Goal: Task Accomplishment & Management: Complete application form

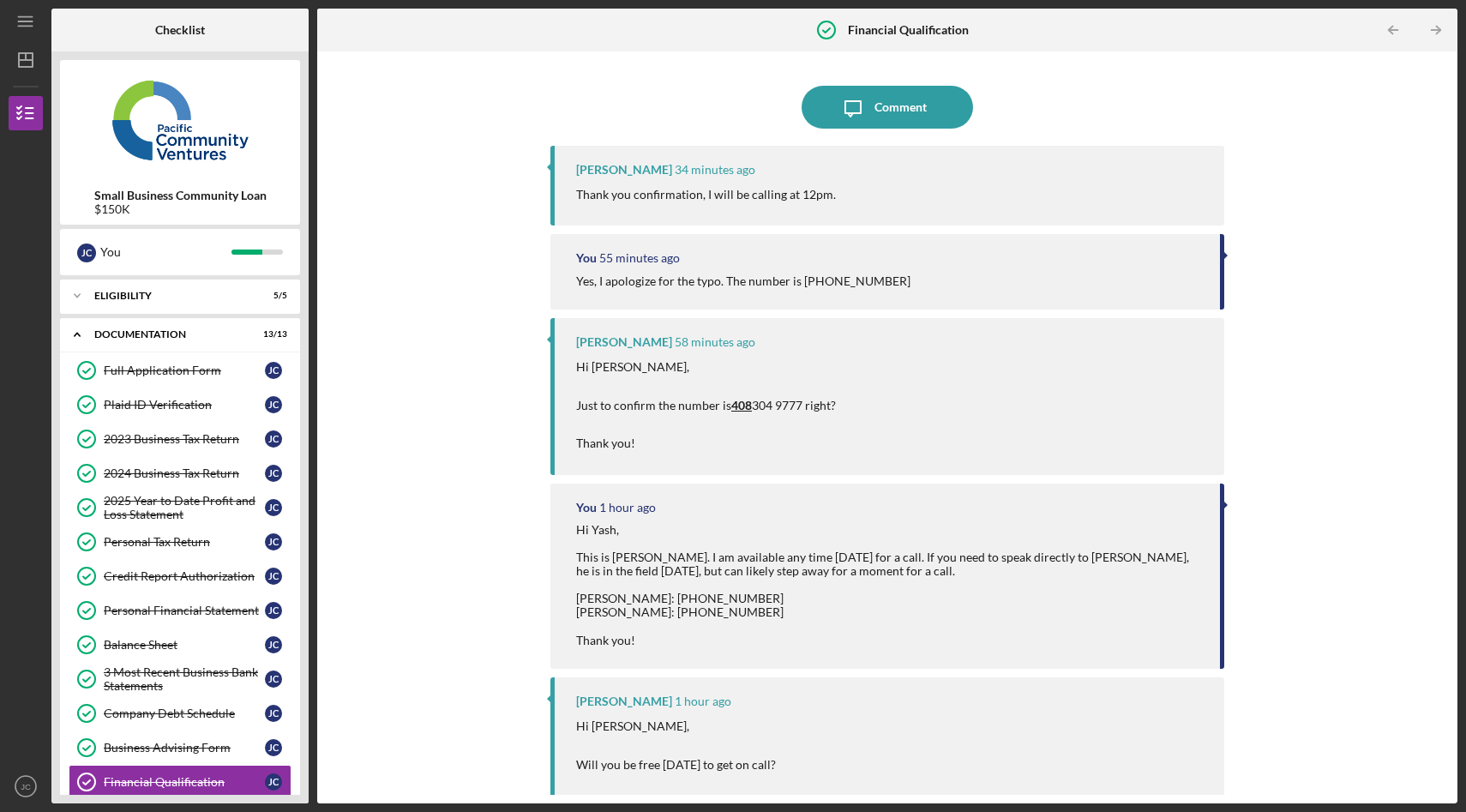
scroll to position [148, 0]
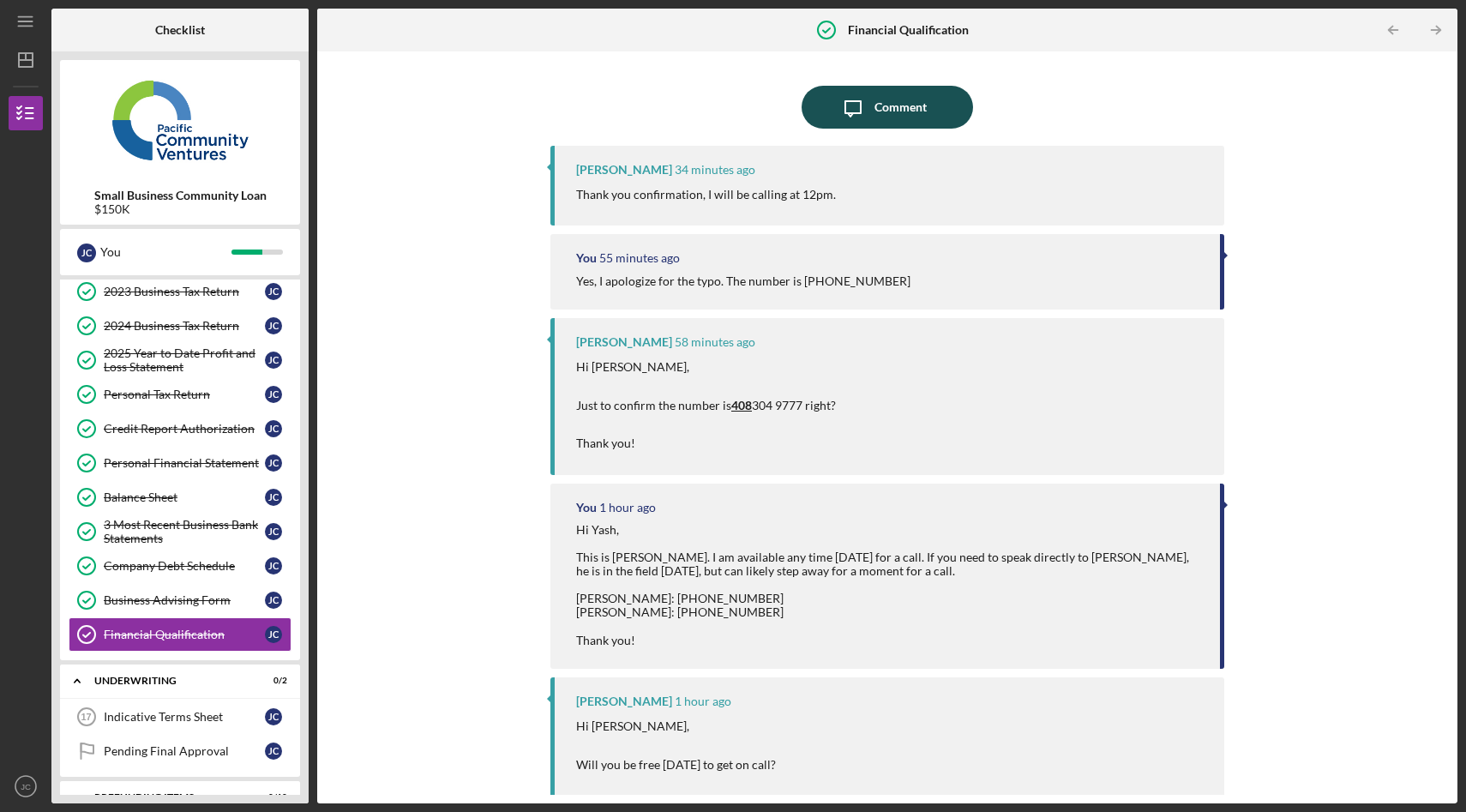
click at [882, 112] on div "Comment" at bounding box center [900, 107] width 52 height 43
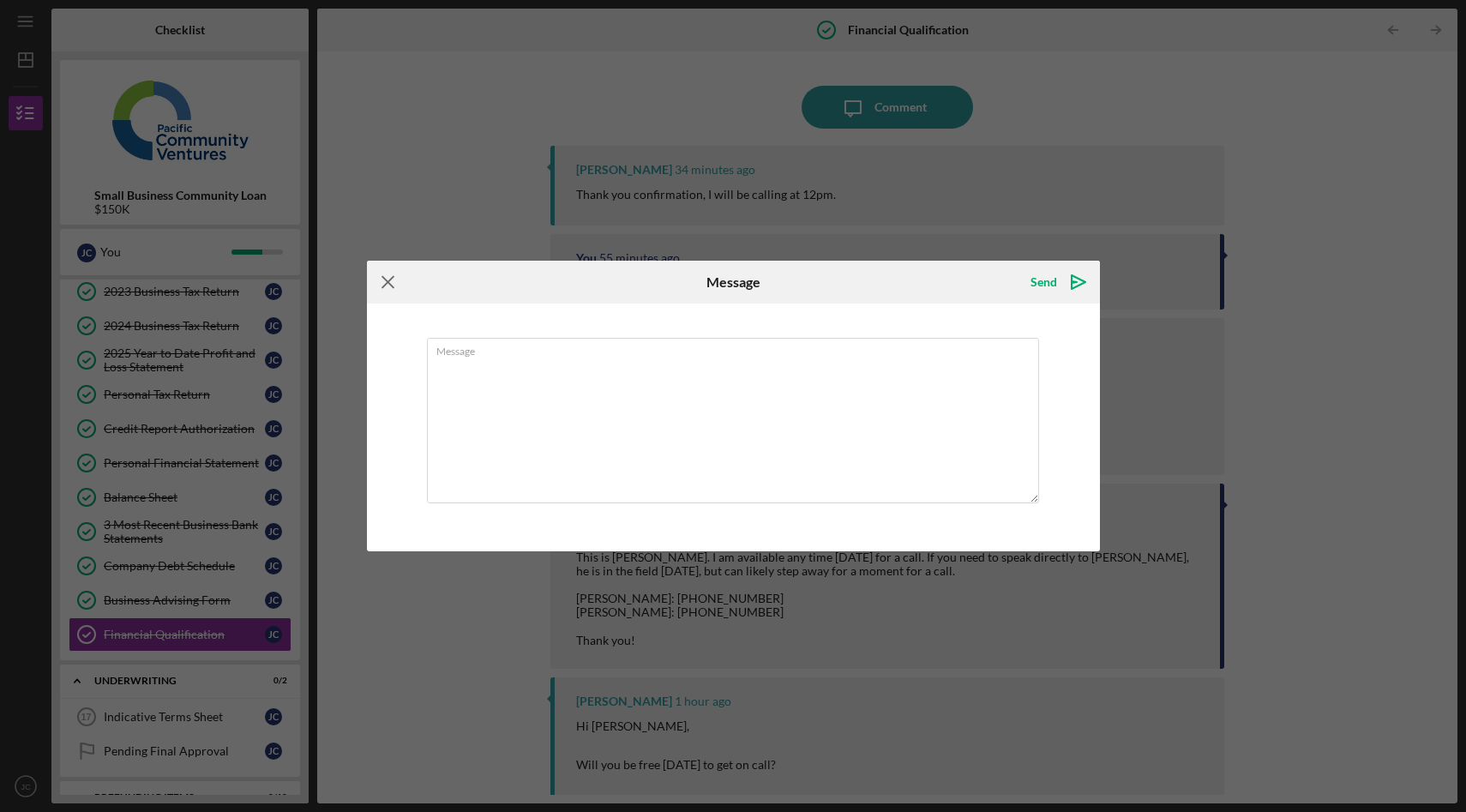
click at [383, 283] on icon "Icon/Menu Close" at bounding box center [387, 282] width 43 height 43
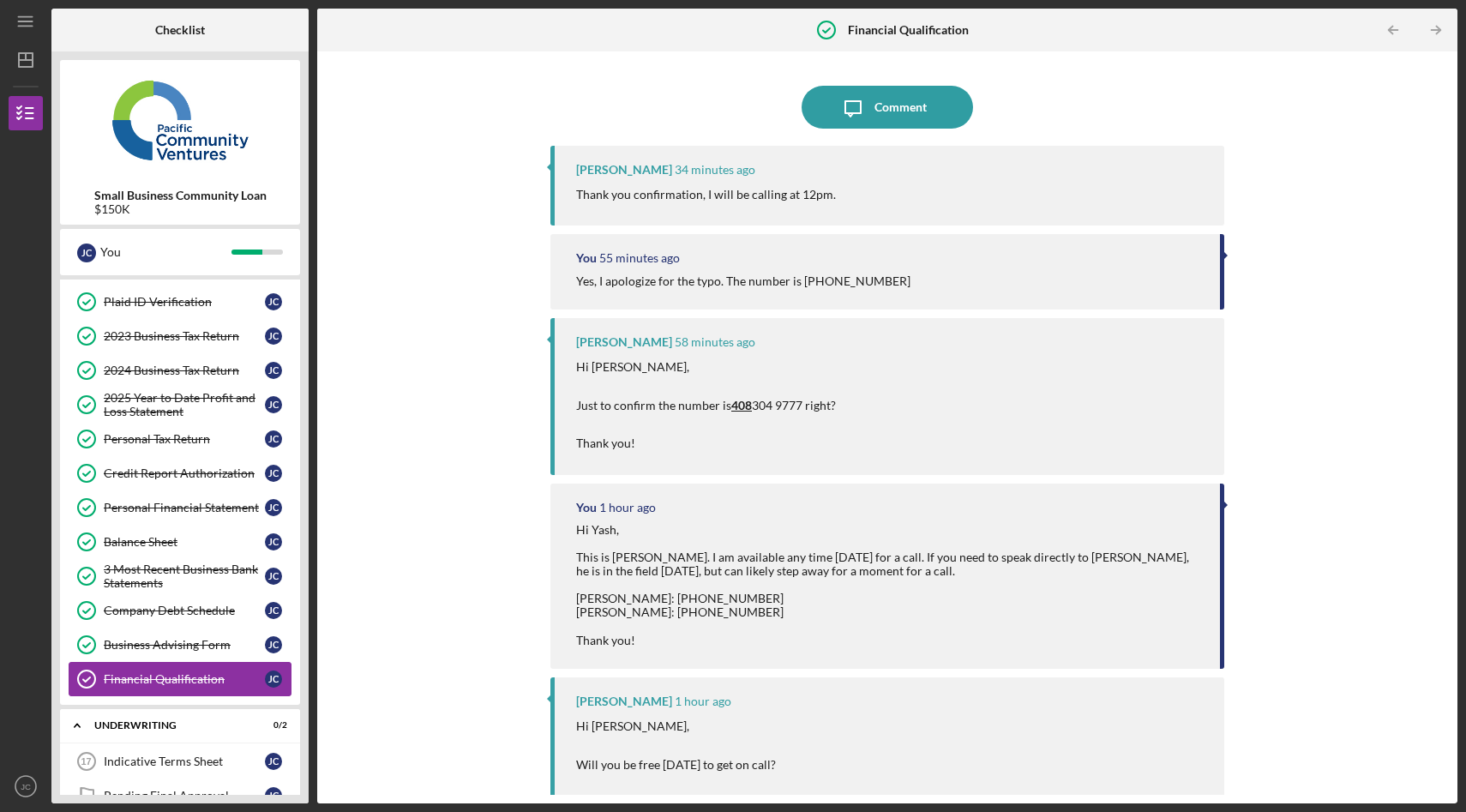
scroll to position [52, 0]
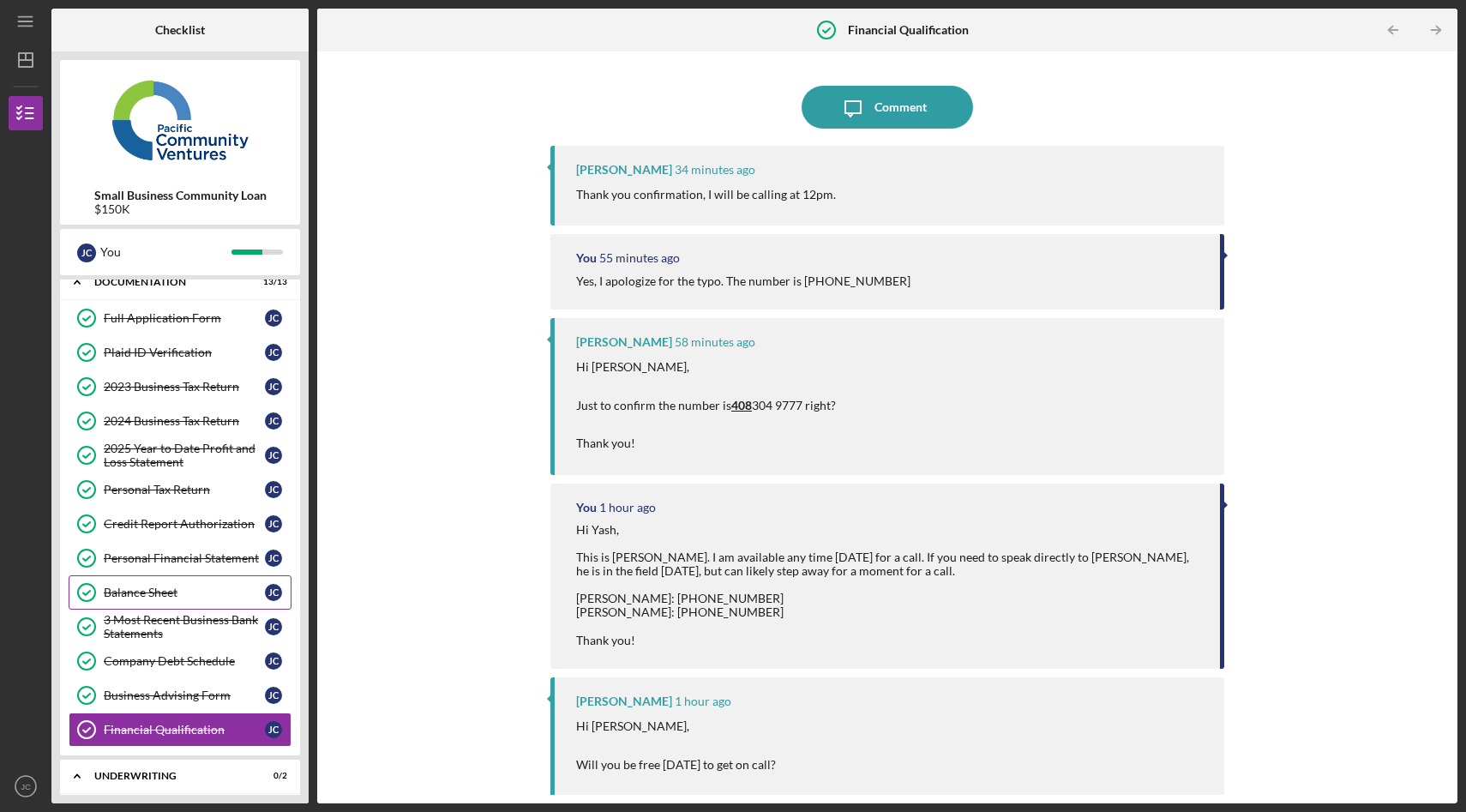
click at [182, 601] on link "Balance Sheet Balance Sheet J C" at bounding box center [180, 592] width 222 height 35
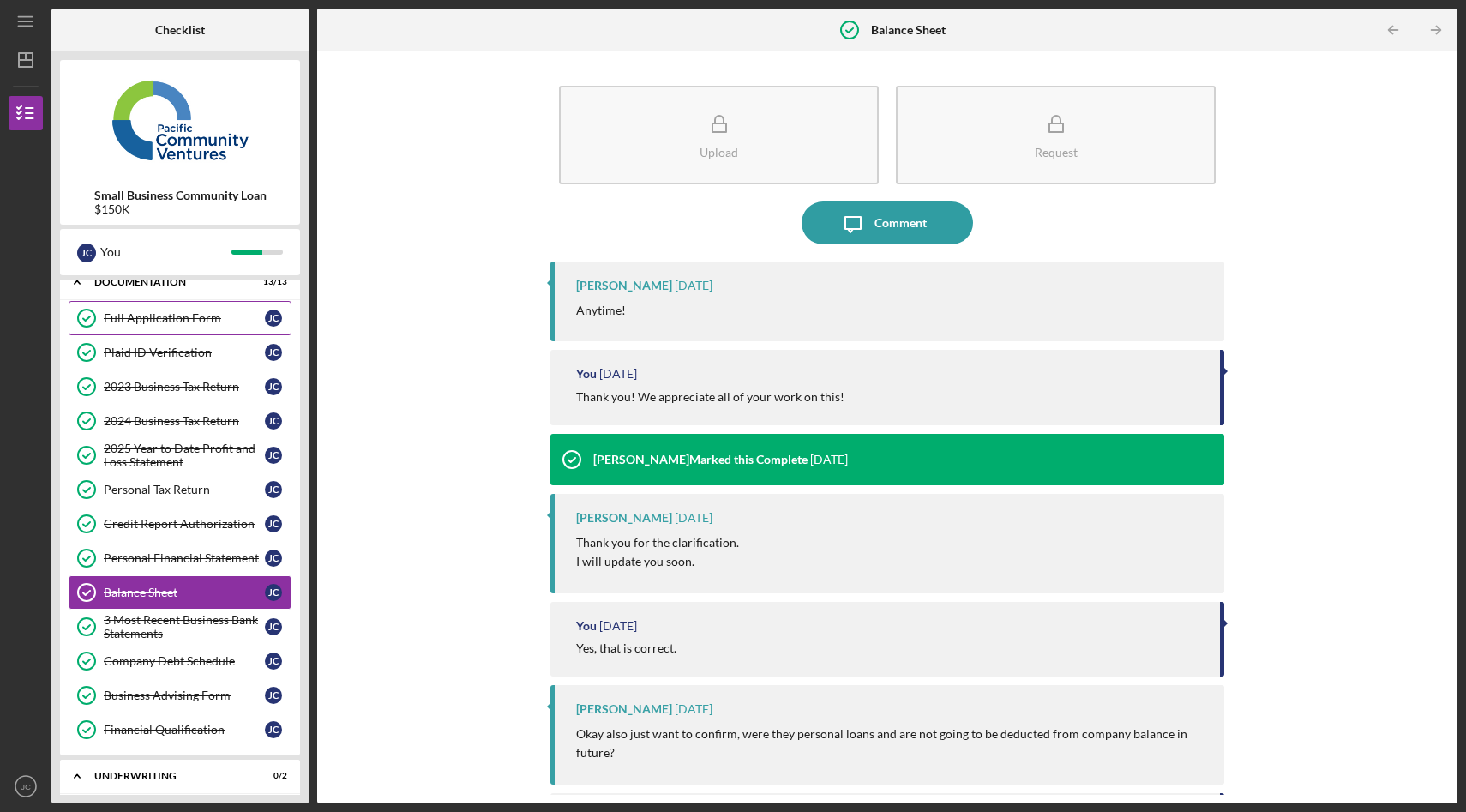
click at [180, 321] on div "Full Application Form" at bounding box center [184, 317] width 161 height 14
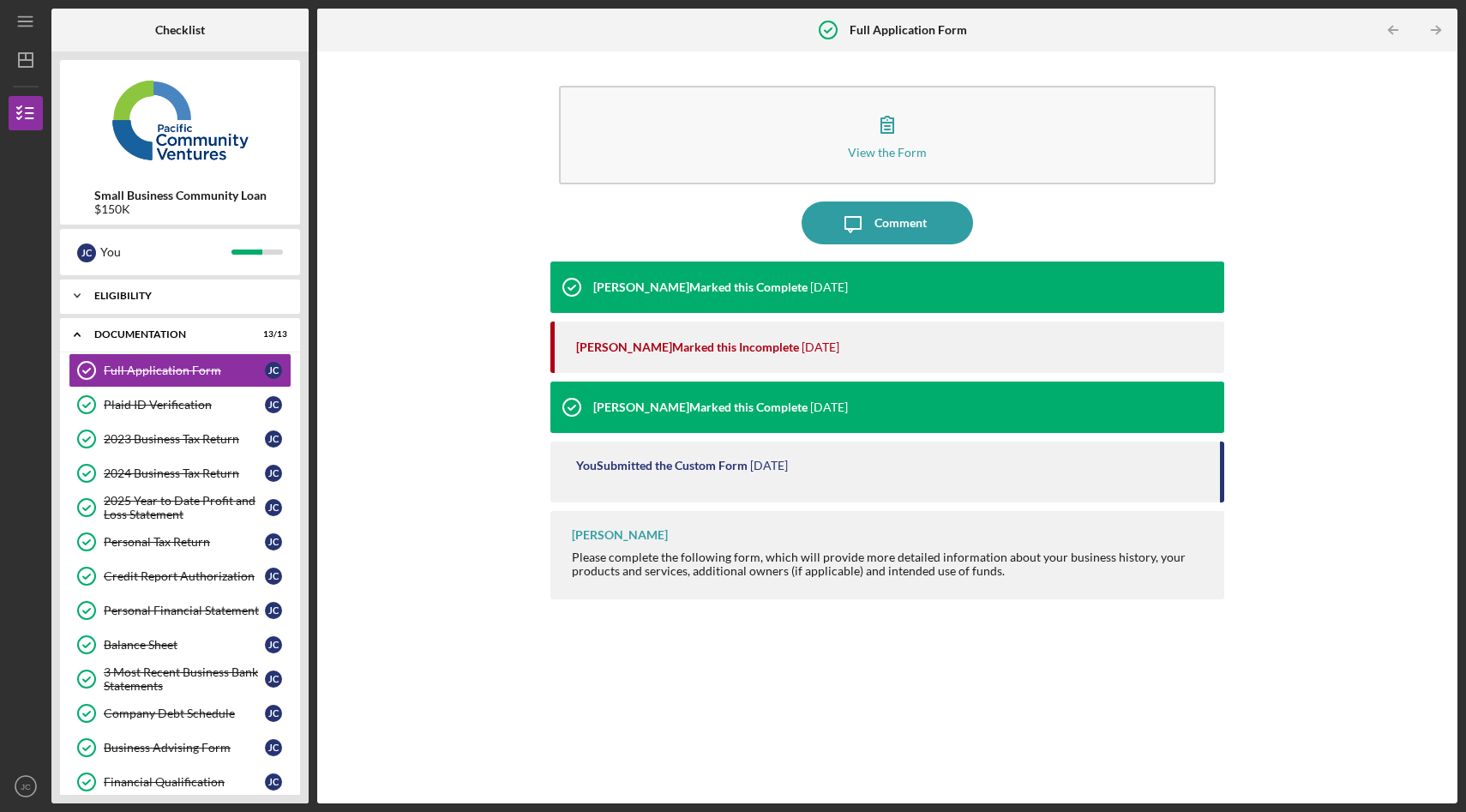
click at [179, 293] on div "Eligibility" at bounding box center [186, 295] width 184 height 10
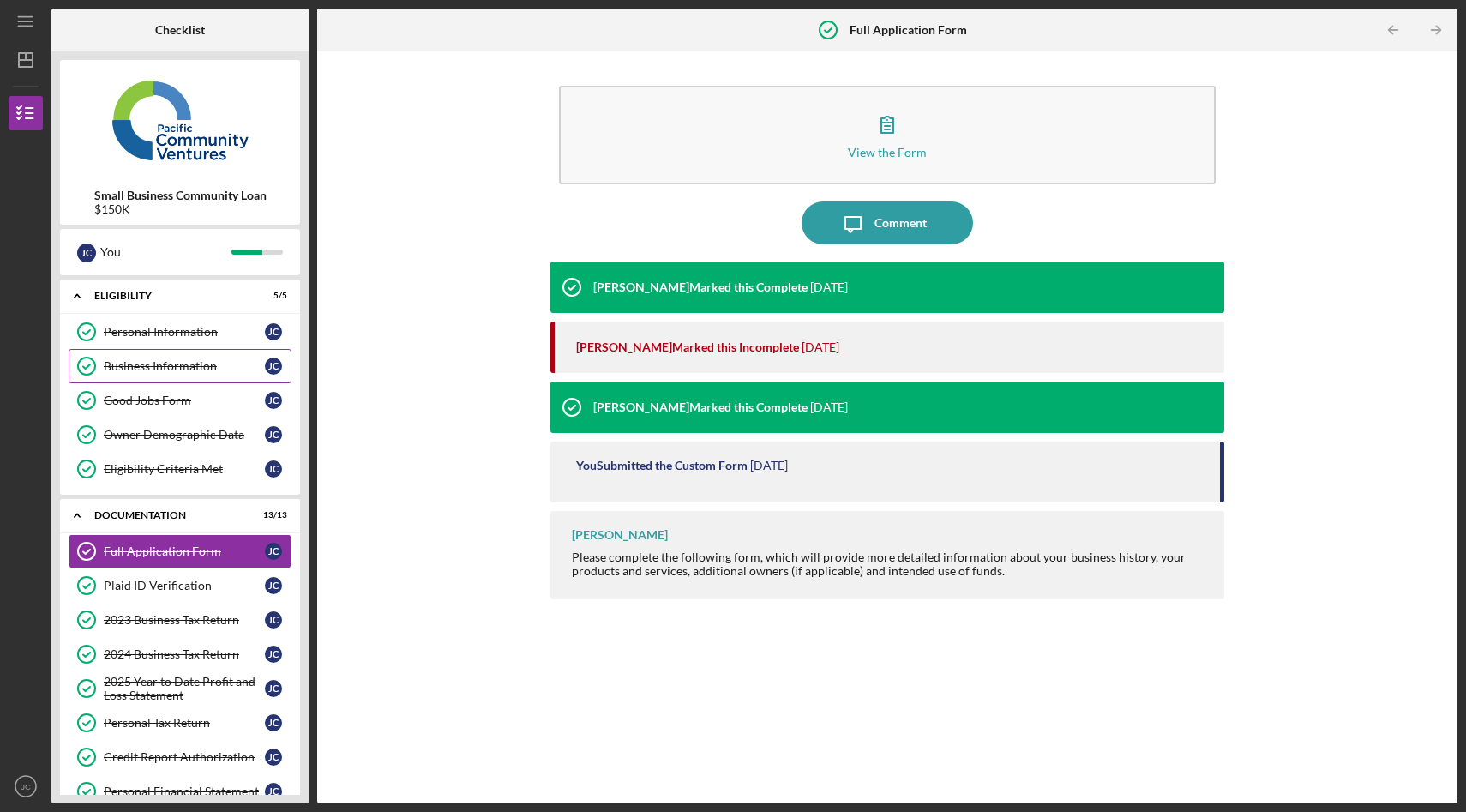
click at [208, 370] on div "Business Information" at bounding box center [184, 365] width 161 height 14
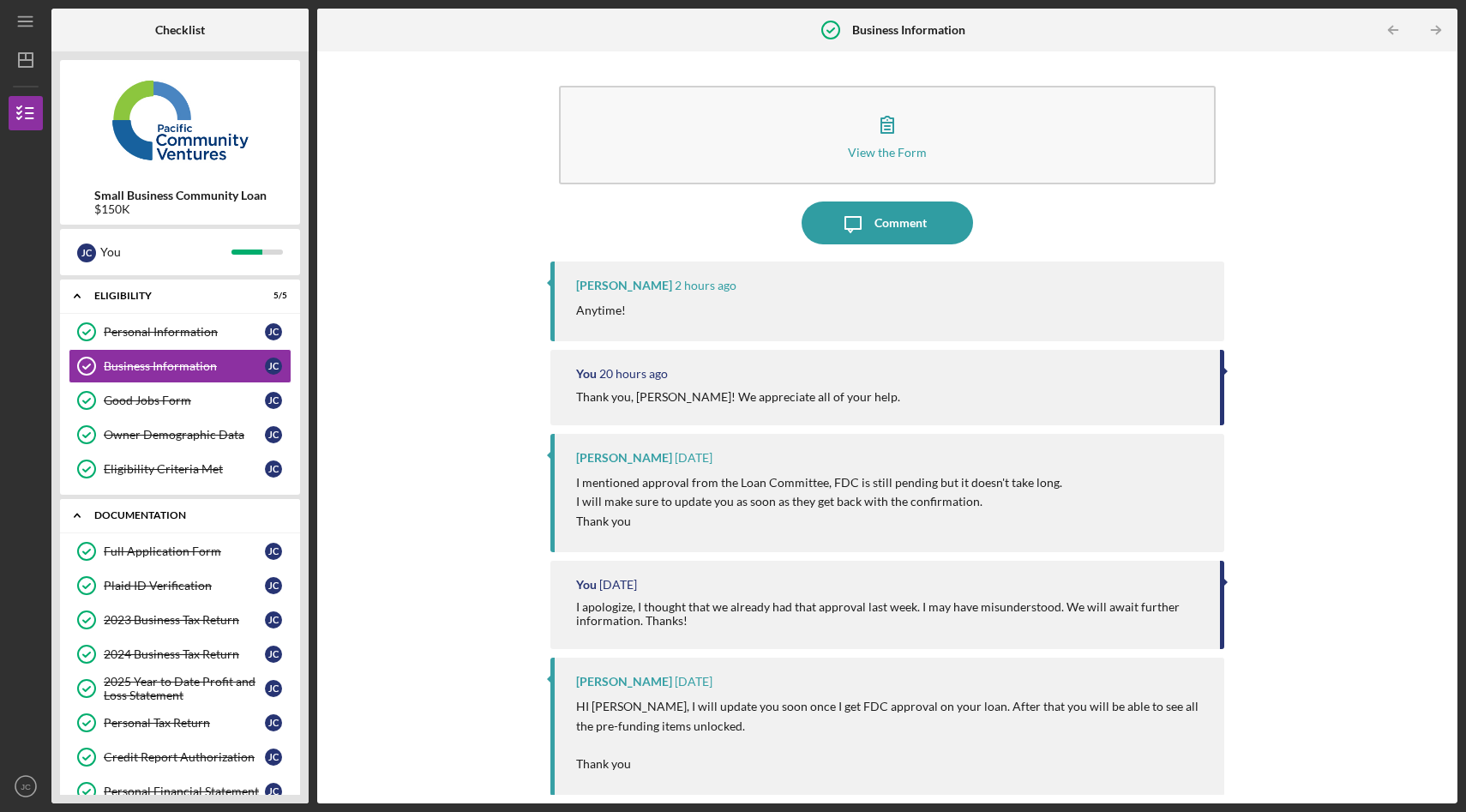
scroll to position [357, 0]
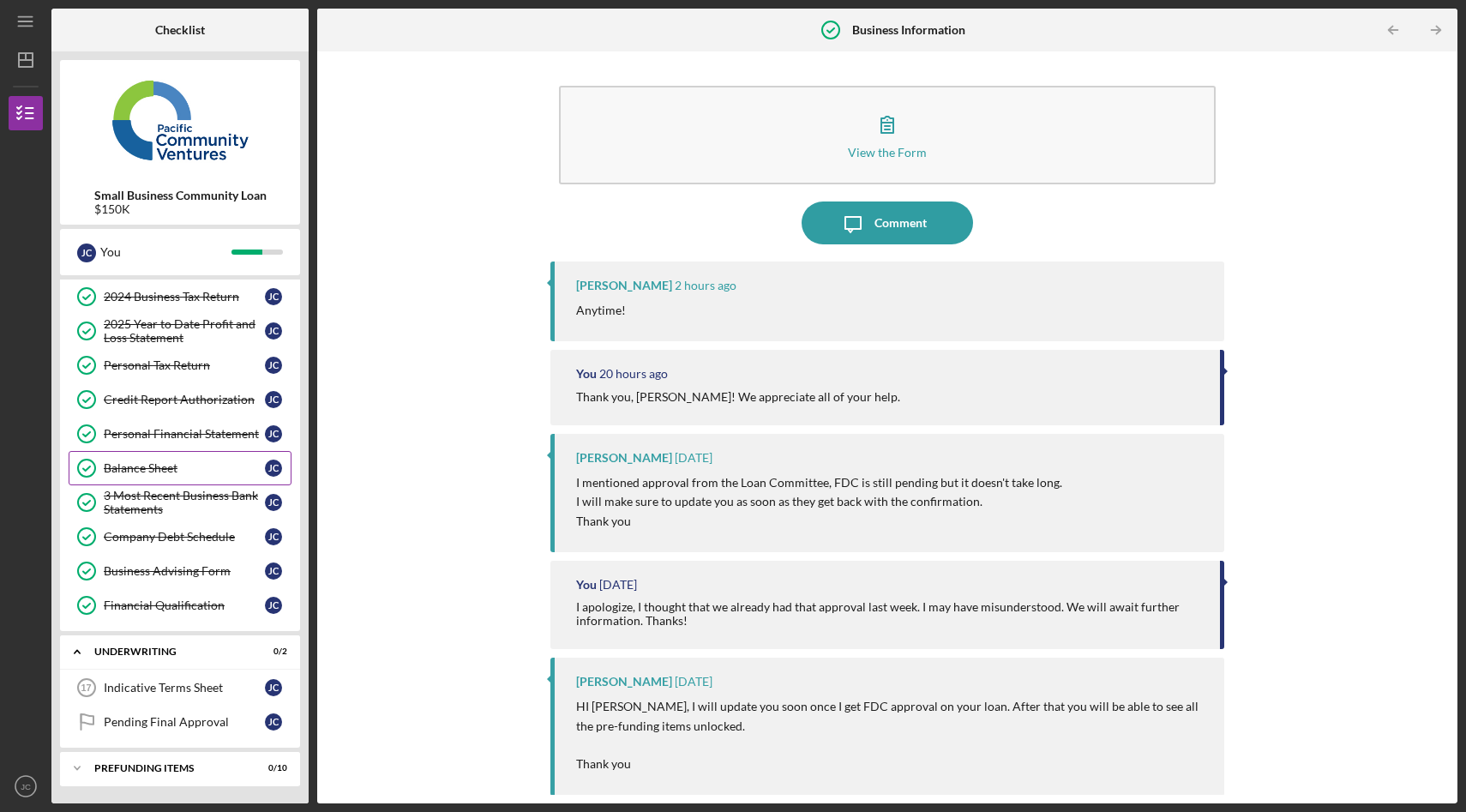
click at [188, 466] on div "Balance Sheet" at bounding box center [184, 468] width 161 height 14
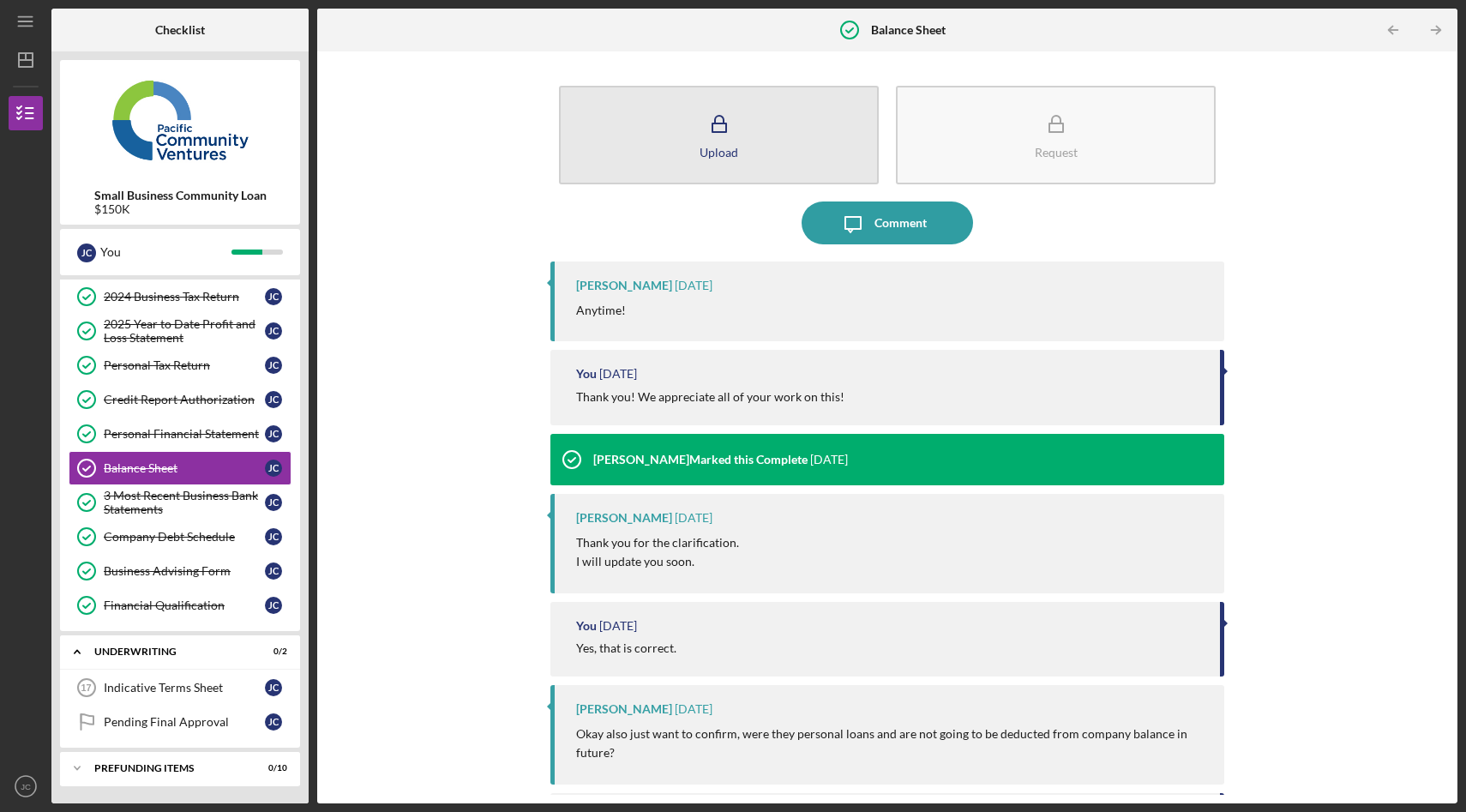
click at [730, 141] on icon "button" at bounding box center [718, 124] width 43 height 43
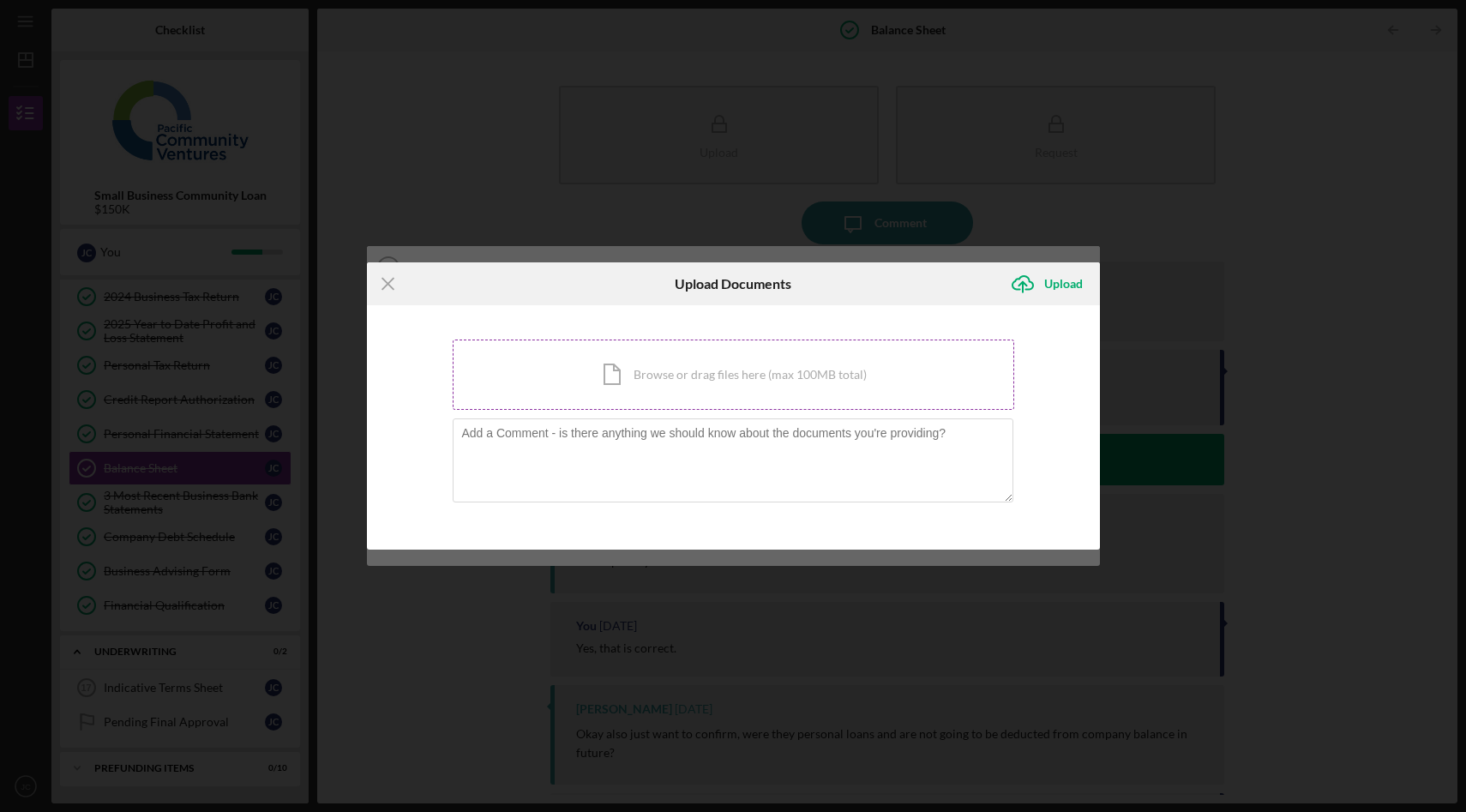
click at [698, 360] on div "Icon/Document Browse or drag files here (max 100MB total) Tap to choose files o…" at bounding box center [734, 374] width 562 height 70
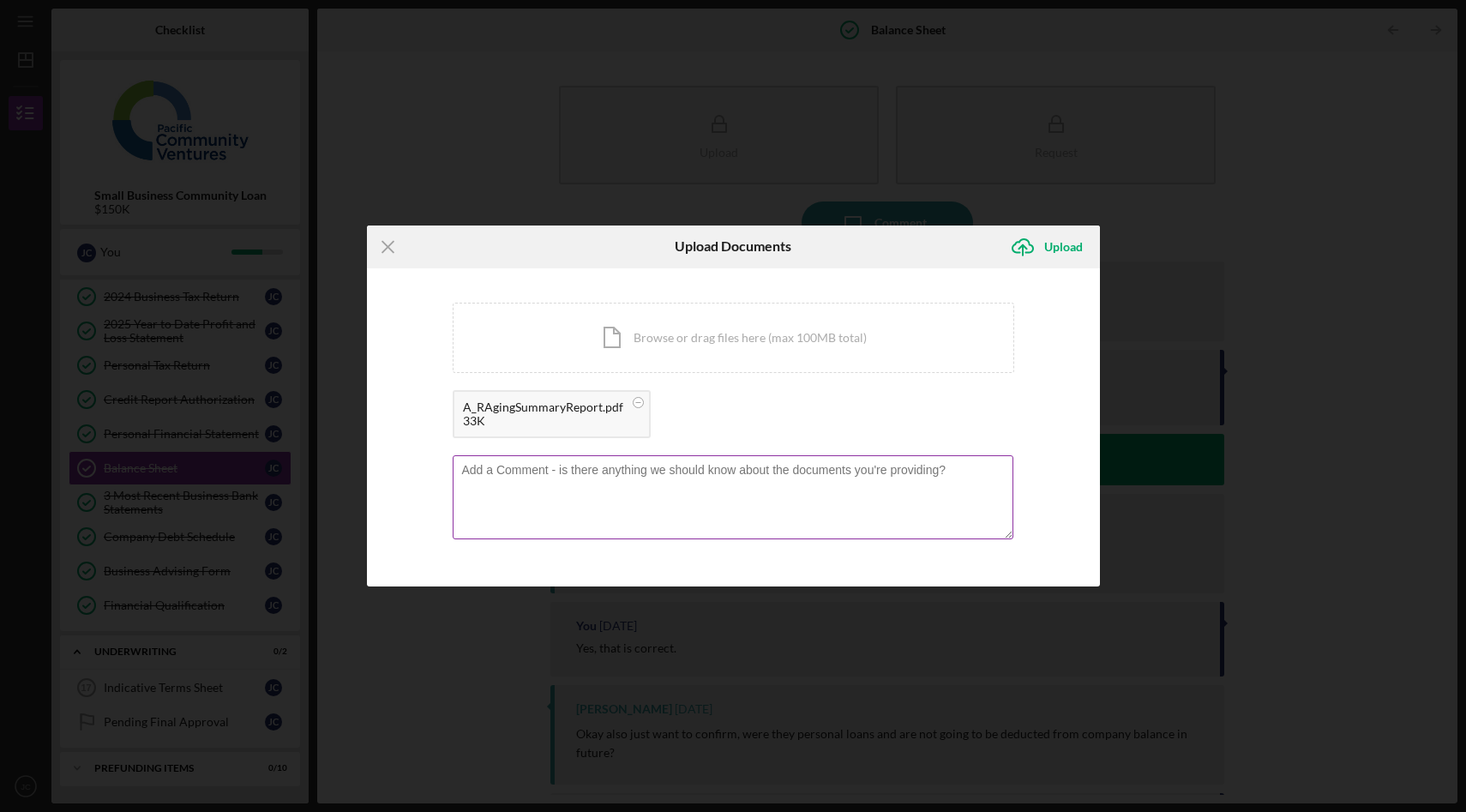
click at [575, 478] on textarea at bounding box center [733, 497] width 561 height 84
drag, startPoint x: 583, startPoint y: 514, endPoint x: 509, endPoint y: 510, distance: 74.1
click at [509, 510] on textarea "Please see the attached A/R Aging Summary Report. If you have any additional qu…" at bounding box center [733, 497] width 561 height 84
click at [680, 521] on textarea "Please see the attached A/R Aging Summary Report. If you have any additional qu…" at bounding box center [733, 497] width 561 height 84
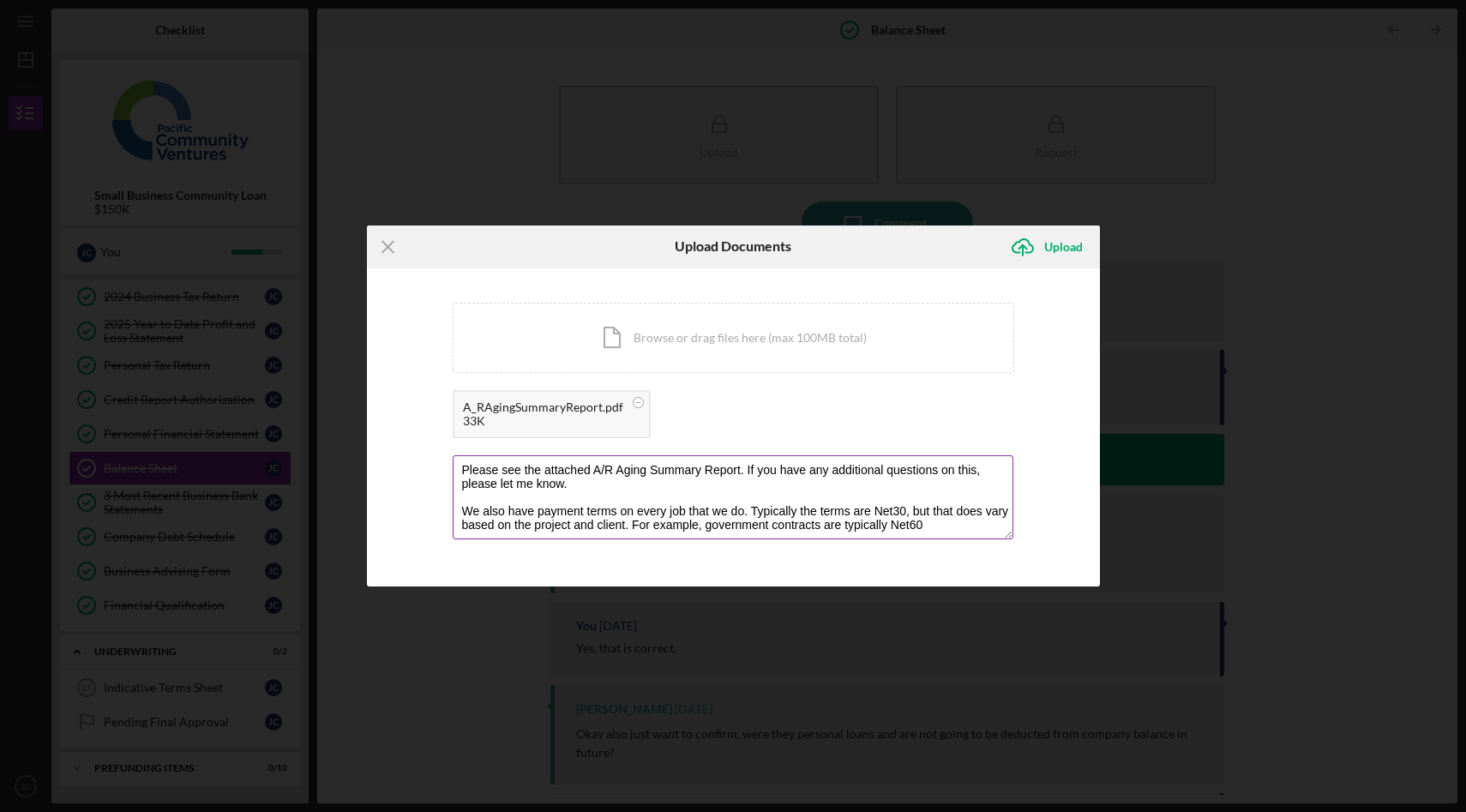
click at [841, 532] on textarea "Please see the attached A/R Aging Summary Report. If you have any additional qu…" at bounding box center [733, 497] width 561 height 84
drag, startPoint x: 890, startPoint y: 530, endPoint x: 823, endPoint y: 526, distance: 67.1
click at [822, 526] on textarea "Please see the attached A/R Aging Summary Report. If you have any additional qu…" at bounding box center [733, 497] width 561 height 84
click at [911, 521] on textarea "Please see the attached A/R Aging Summary Report. If you have any additional qu…" at bounding box center [733, 497] width 561 height 84
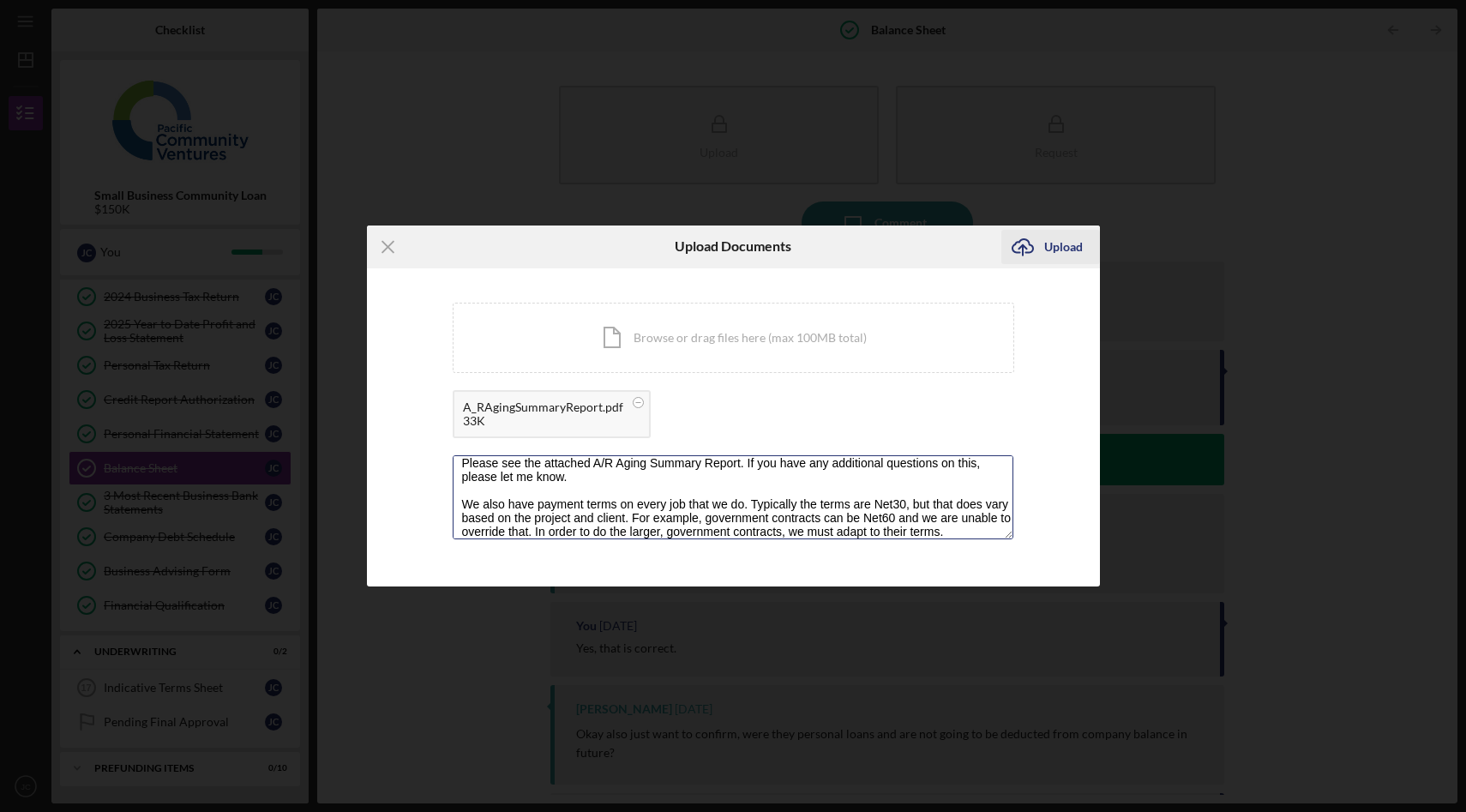
type textarea "Please see the attached A/R Aging Summary Report. If you have any additional qu…"
click at [1080, 248] on div "Upload" at bounding box center [1063, 247] width 38 height 35
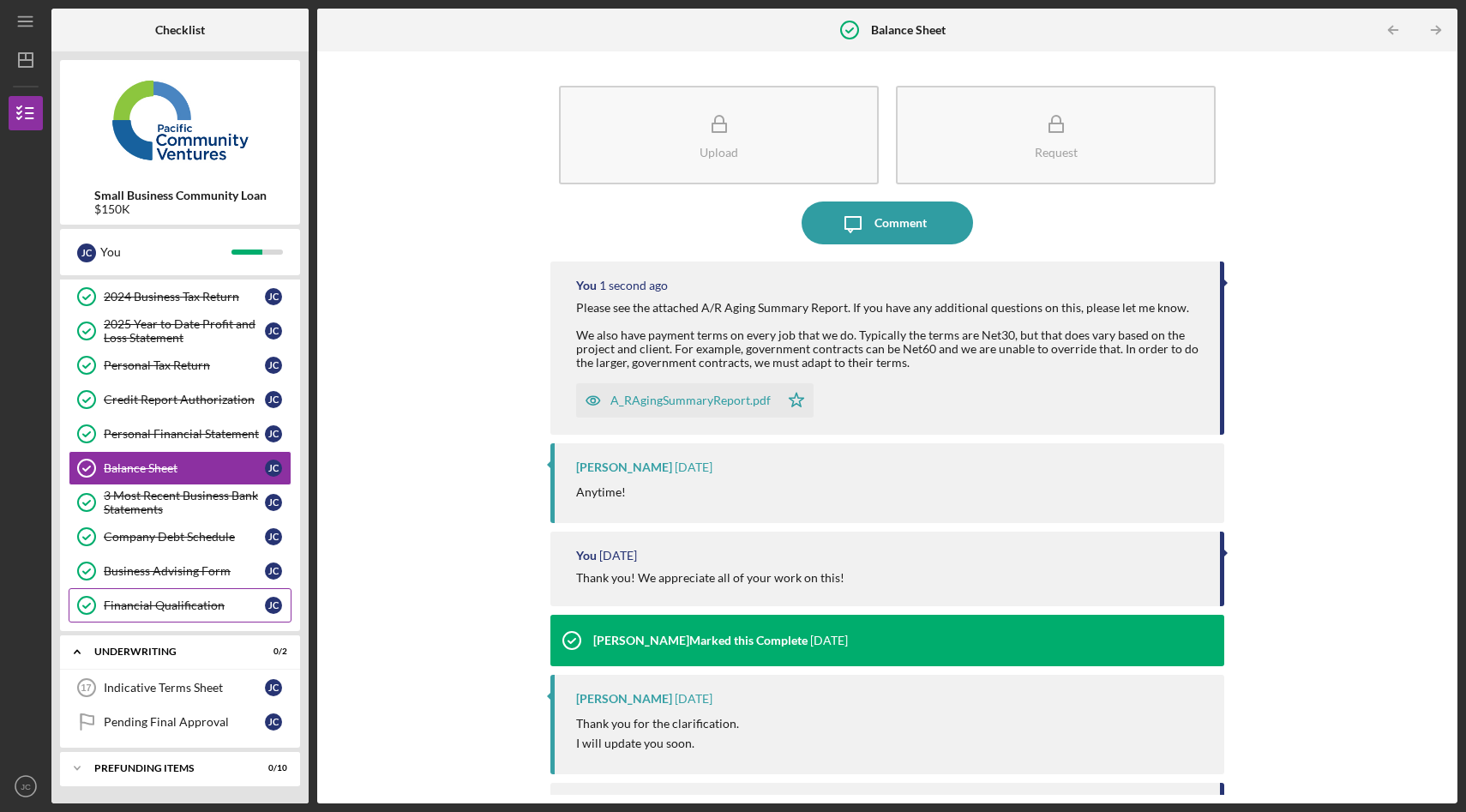
click at [203, 613] on link "Financial Qualification Financial Qualification J C" at bounding box center [180, 605] width 222 height 35
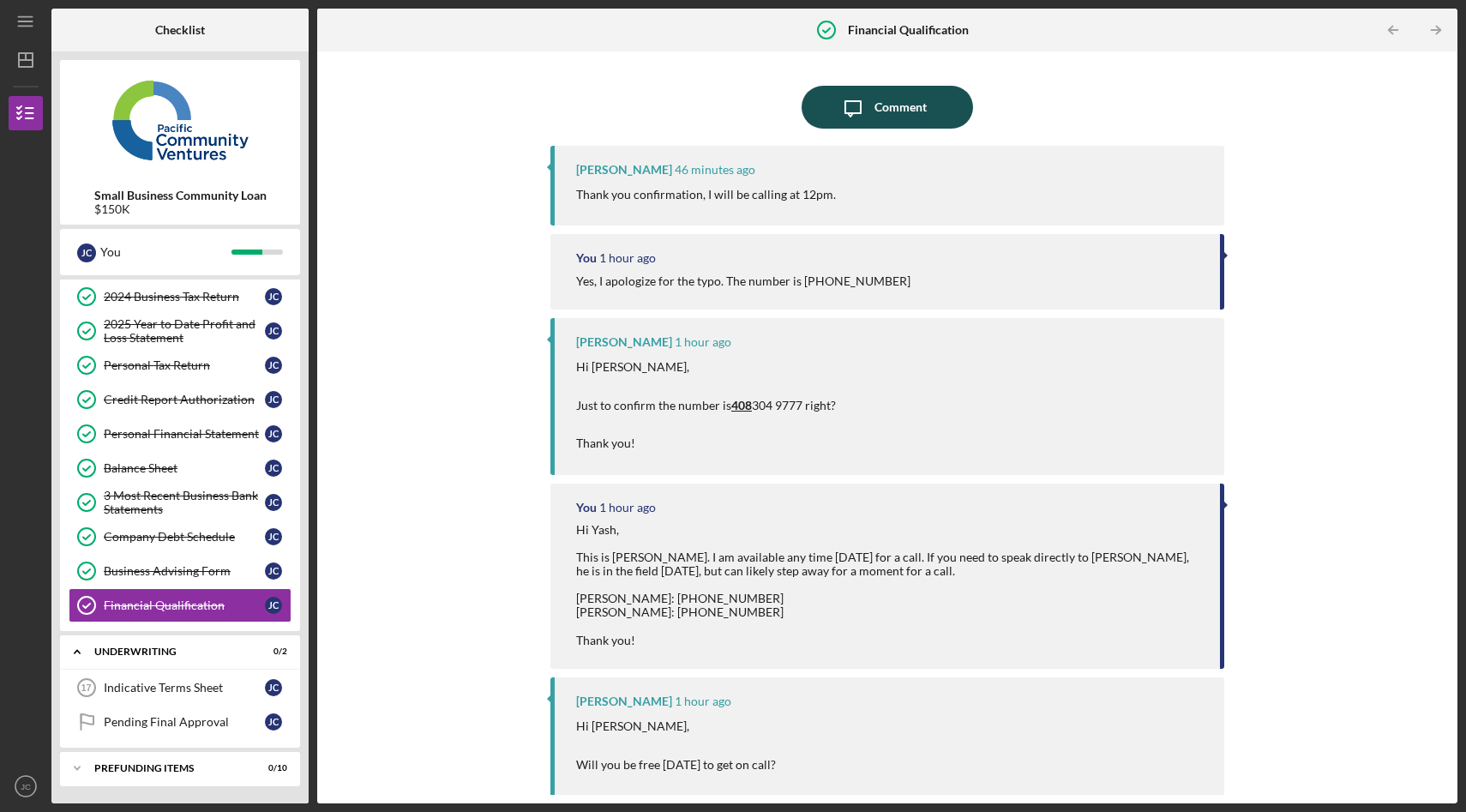
click at [863, 121] on icon "Icon/Message" at bounding box center [852, 107] width 43 height 43
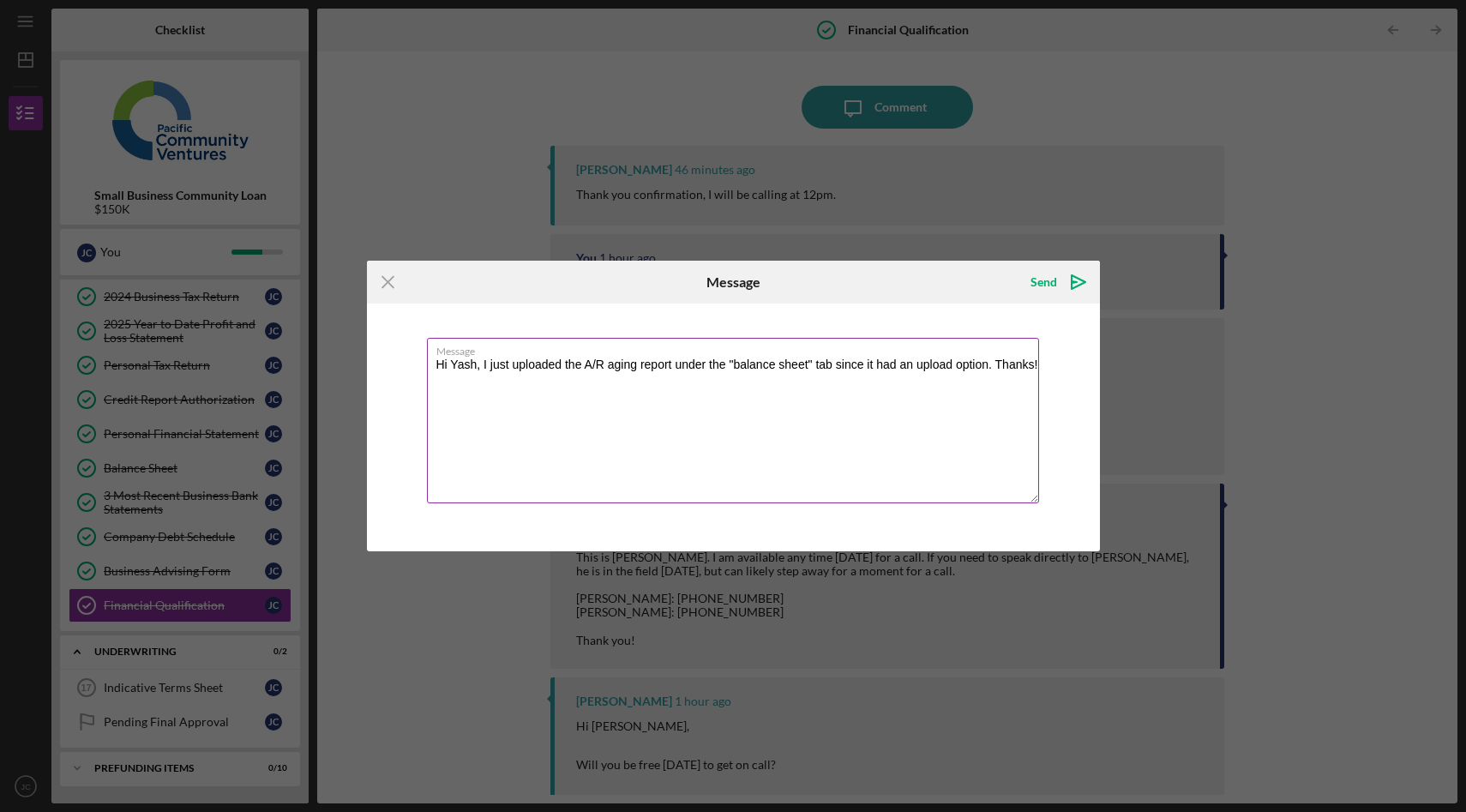
click at [997, 366] on textarea "Hi Yash, I just uploaded the A/R aging report under the "balance sheet" tab sin…" at bounding box center [732, 420] width 612 height 165
click at [450, 415] on textarea "Hi Yash, I just uploaded the A/R aging report under the "balance sheet" tab sin…" at bounding box center [732, 420] width 612 height 165
type textarea "Hi Yash, I just uploaded the A/R aging report under the "balance sheet" tab sin…"
click at [1069, 278] on icon "Icon/icon-invite-send" at bounding box center [1078, 282] width 43 height 43
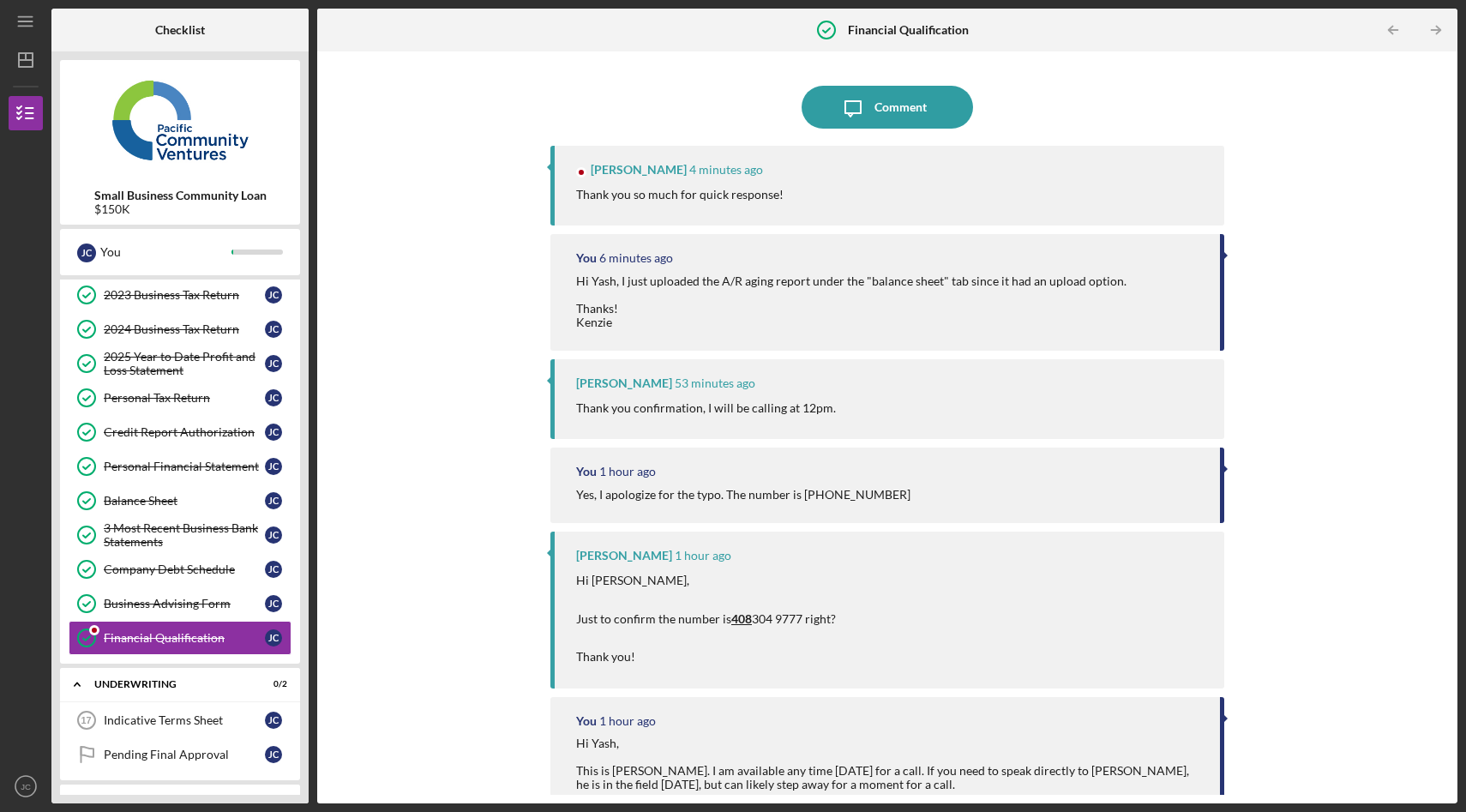
scroll to position [148, 0]
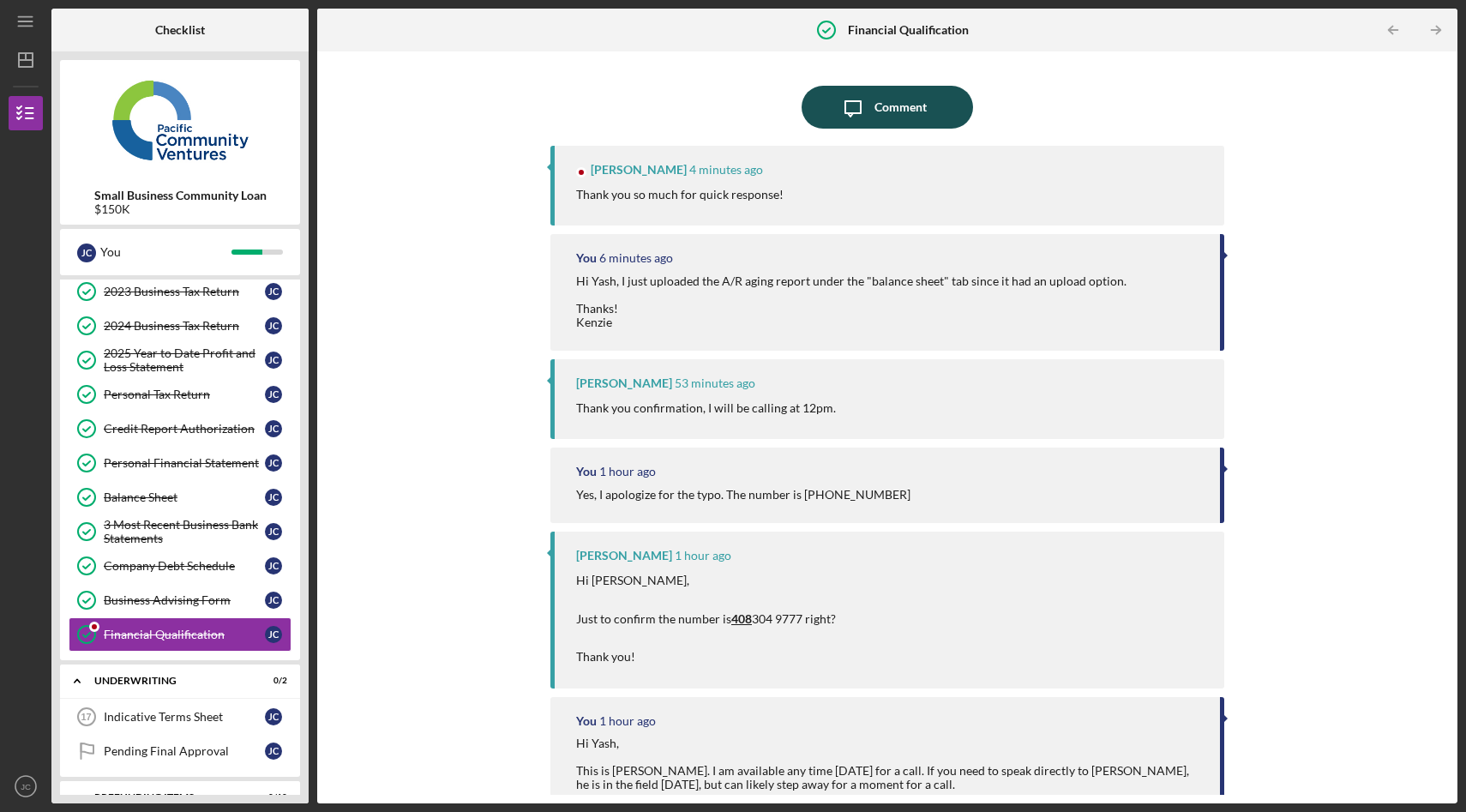
click at [879, 107] on div "Comment" at bounding box center [900, 107] width 52 height 43
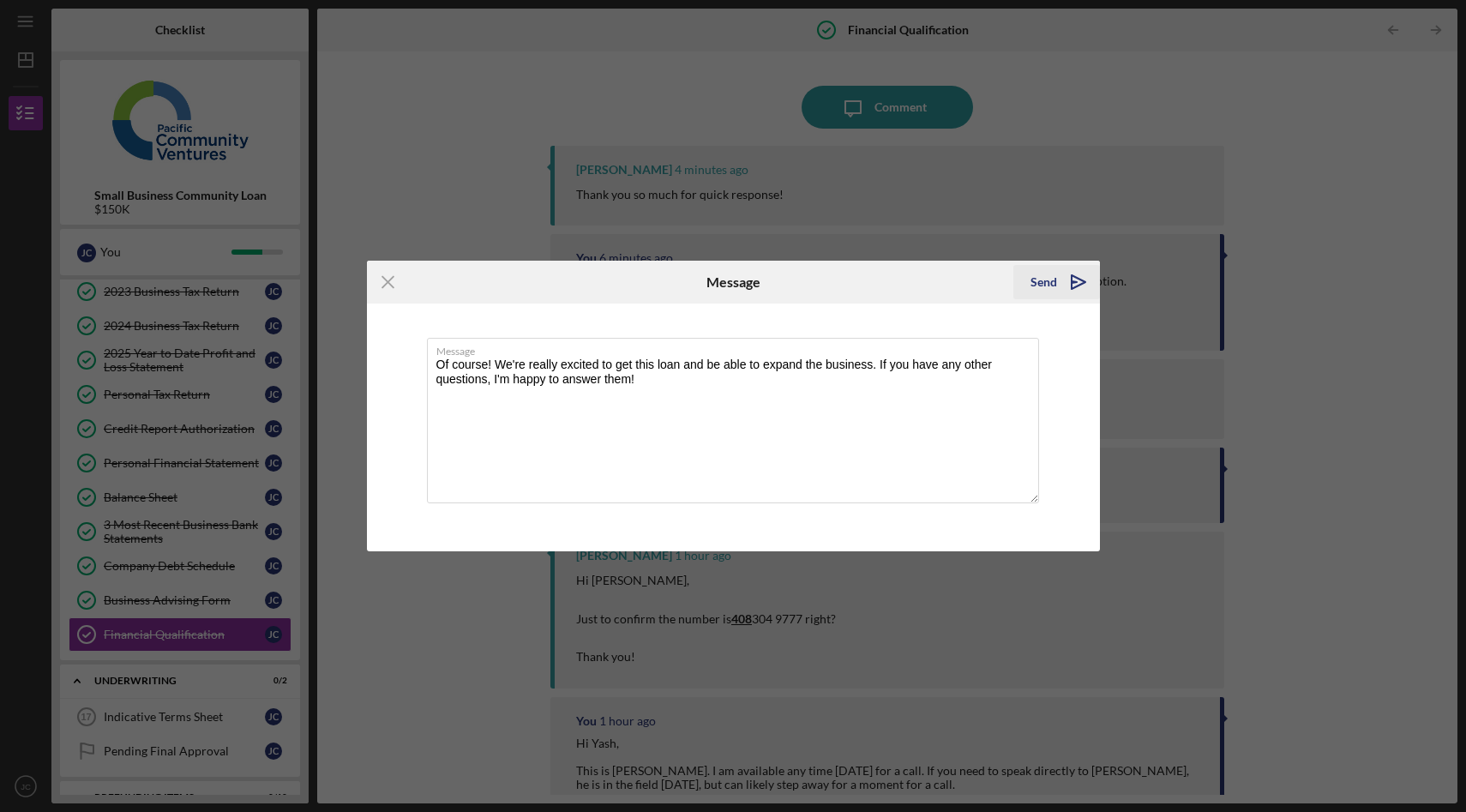
type textarea "Of course! We're really excited to get this loan and be able to expand the busi…"
click at [1079, 284] on polygon "submit" at bounding box center [1078, 282] width 14 height 14
